Goal: Transaction & Acquisition: Purchase product/service

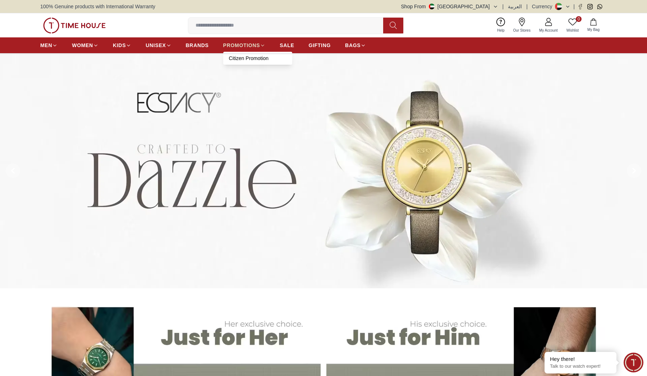
click at [243, 44] on span "PROMOTIONS" at bounding box center [241, 45] width 37 height 7
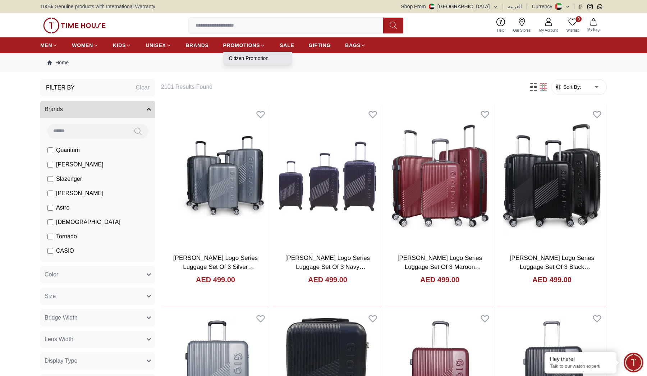
click at [247, 58] on link "Citizen Promotion" at bounding box center [257, 58] width 57 height 7
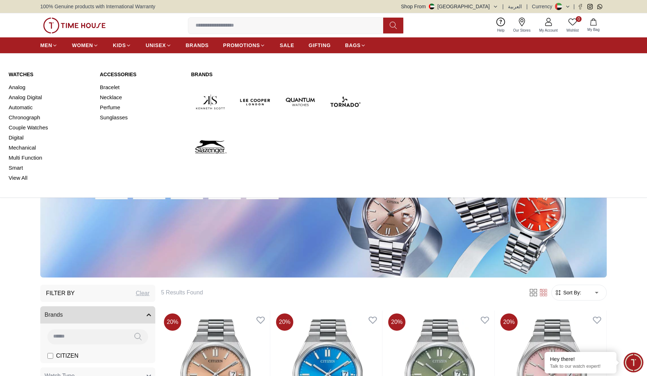
click at [25, 75] on link "Watches" at bounding box center [50, 74] width 83 height 7
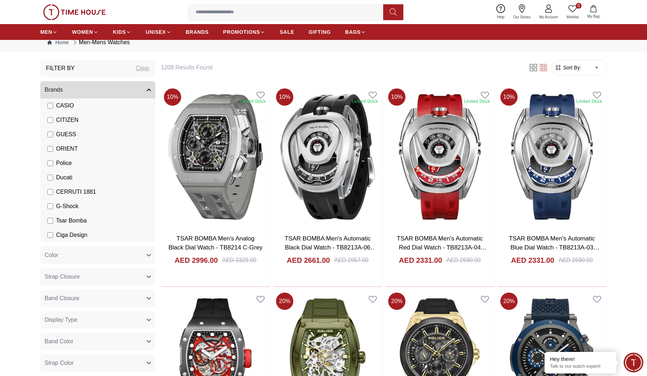
scroll to position [126, 0]
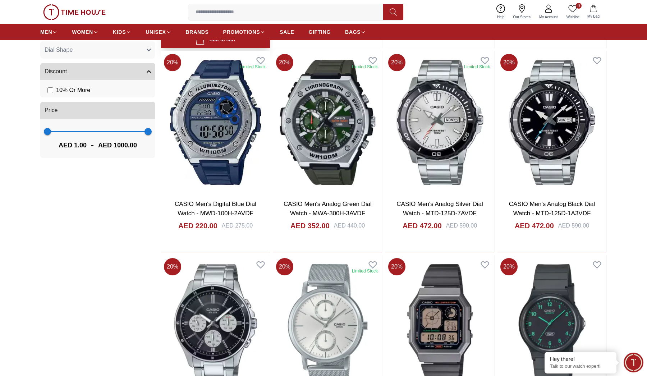
scroll to position [467, 0]
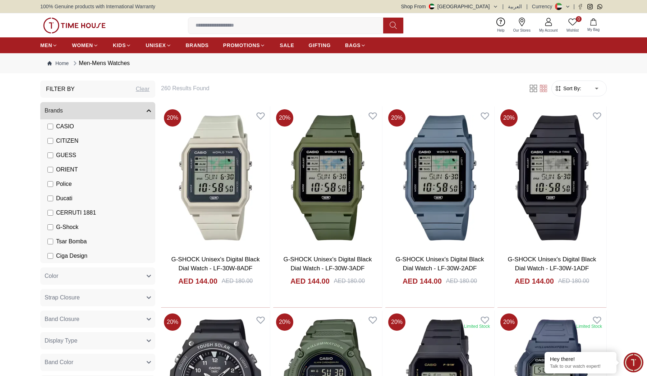
scroll to position [0, 0]
click at [52, 129] on label "CASIO" at bounding box center [60, 126] width 27 height 9
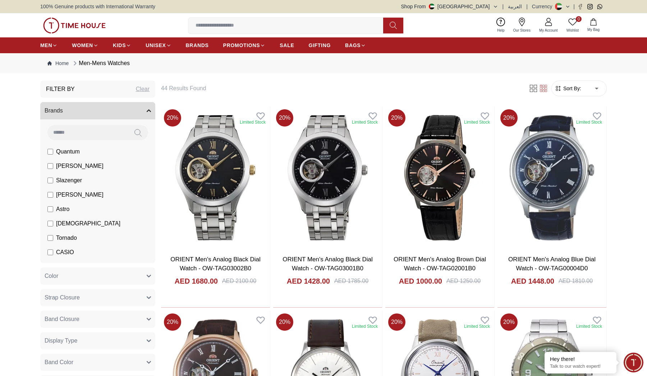
scroll to position [0, 0]
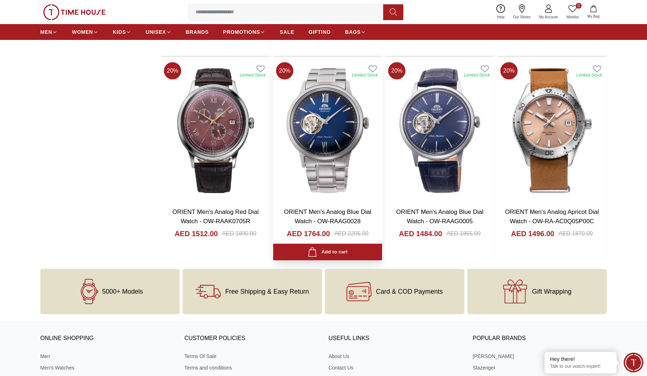
scroll to position [860, 0]
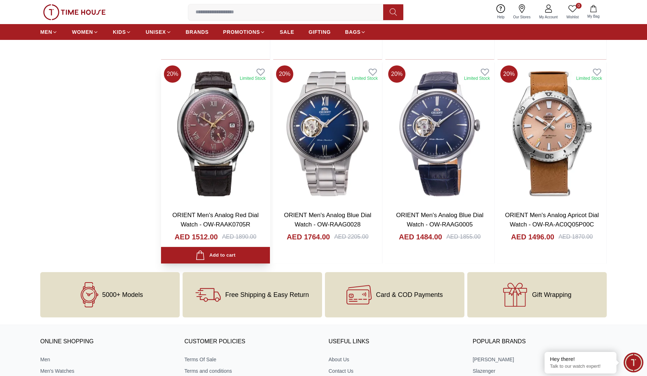
click at [233, 232] on div "AED 1512.00 AED 1890.00" at bounding box center [215, 245] width 95 height 27
click at [230, 169] on img at bounding box center [215, 134] width 109 height 143
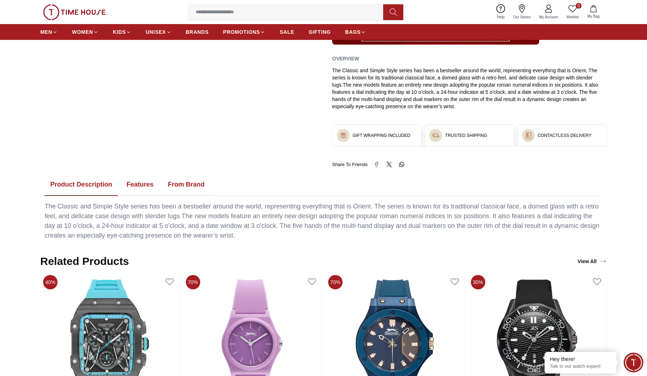
scroll to position [321, 0]
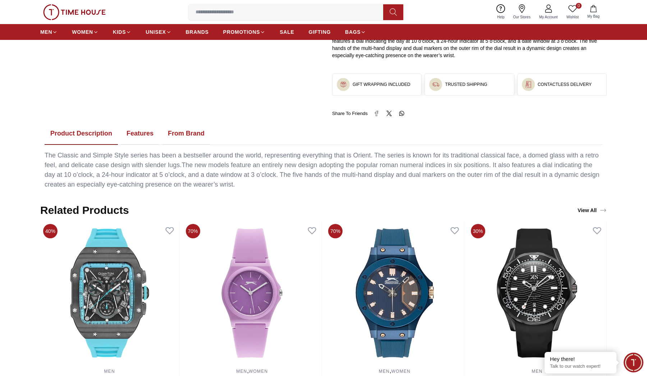
click at [132, 131] on button "Features" at bounding box center [140, 134] width 38 height 22
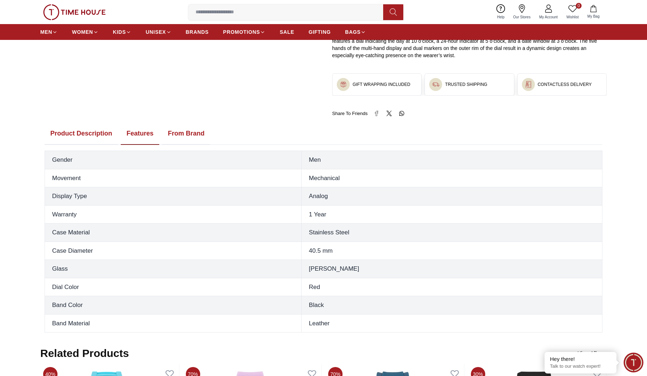
click at [177, 133] on button "From Brand" at bounding box center [186, 134] width 48 height 22
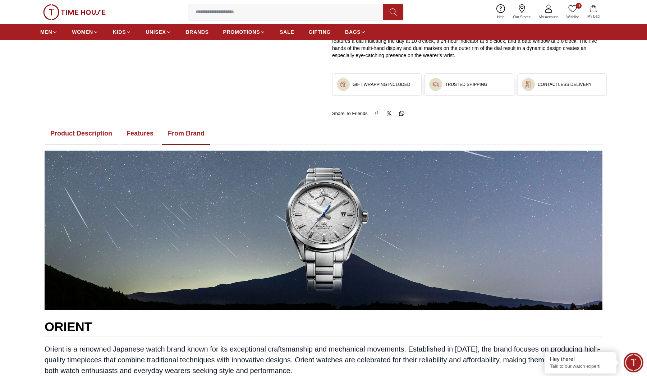
click at [143, 137] on button "Features" at bounding box center [140, 134] width 38 height 22
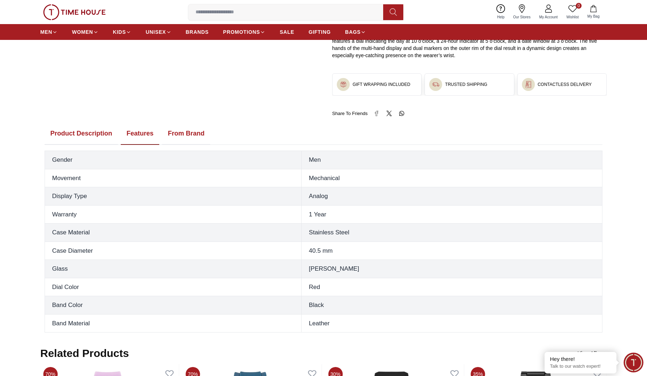
click at [93, 132] on button "Product Description" at bounding box center [81, 134] width 73 height 22
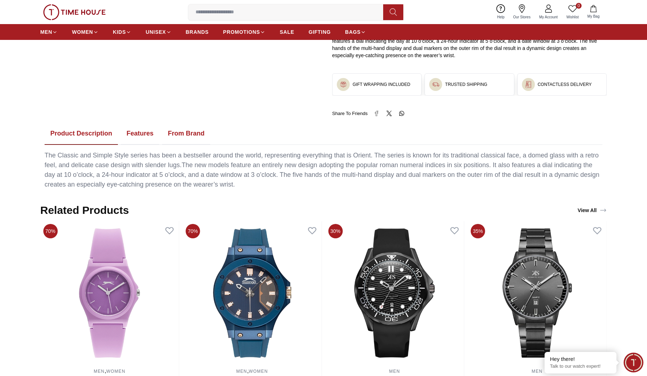
click at [148, 130] on button "Features" at bounding box center [140, 134] width 38 height 22
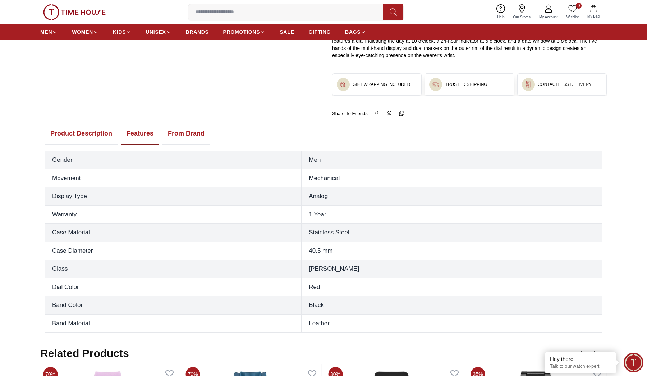
click at [174, 130] on button "From Brand" at bounding box center [186, 134] width 48 height 22
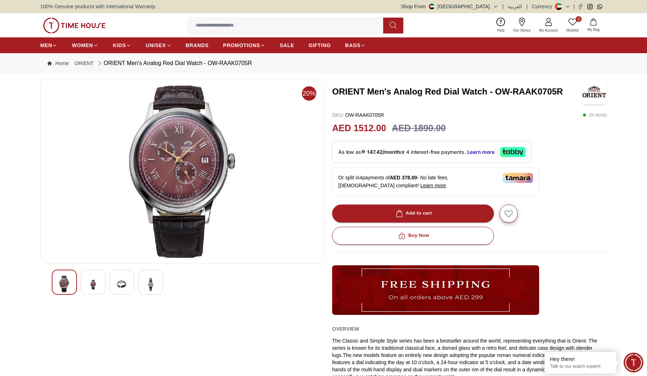
scroll to position [0, 0]
